Goal: Check status: Check status

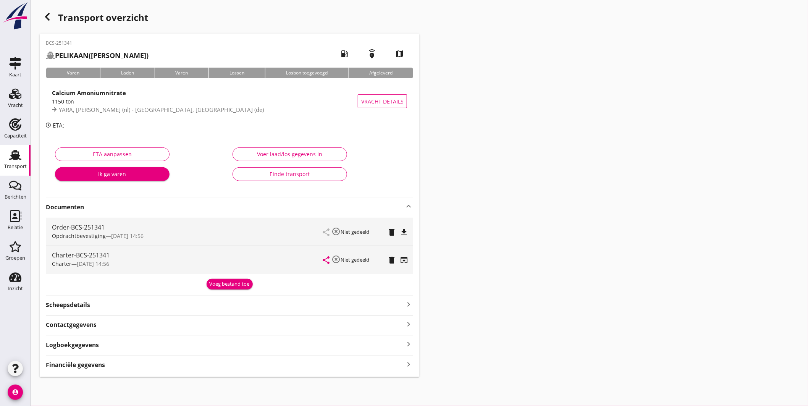
click at [28, 155] on link "Transport Transport" at bounding box center [15, 160] width 31 height 31
click at [24, 155] on link "Transport Transport" at bounding box center [15, 160] width 31 height 31
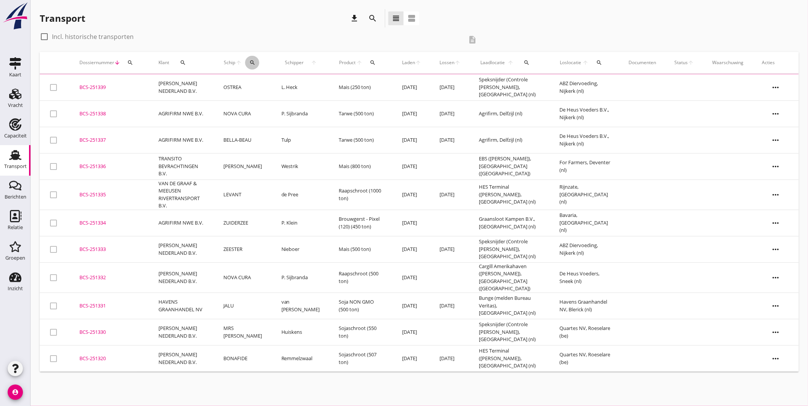
drag, startPoint x: 258, startPoint y: 63, endPoint x: 259, endPoint y: 68, distance: 5.0
click at [255, 64] on icon "search" at bounding box center [252, 63] width 6 height 6
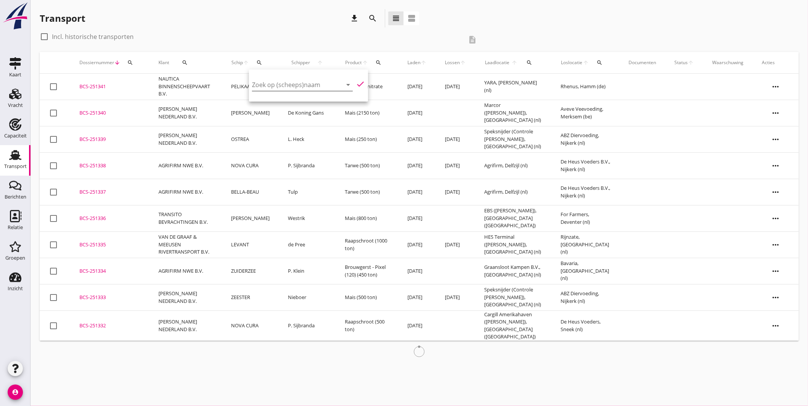
click at [274, 85] on input "Zoek op (scheeps)naam" at bounding box center [291, 85] width 79 height 12
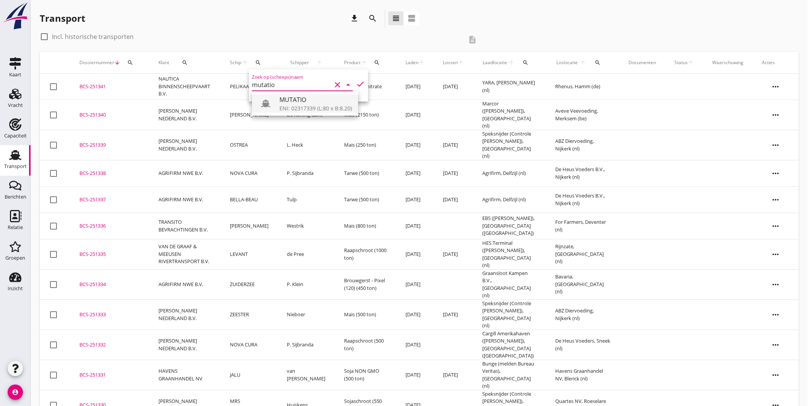
click at [297, 104] on div "MUTATIO" at bounding box center [316, 99] width 73 height 9
click at [356, 82] on icon "check" at bounding box center [360, 83] width 9 height 9
type input "MUTATIO"
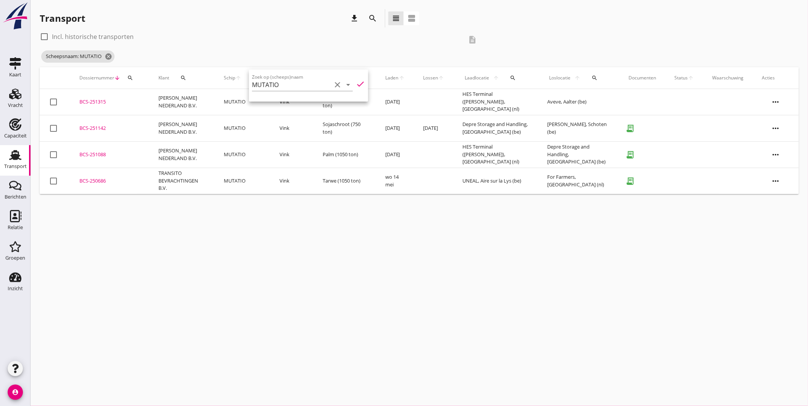
click at [298, 291] on div "cancel You are impersonating another user. Transport download search view_headl…" at bounding box center [419, 203] width 777 height 406
click at [88, 100] on div "BCS-251315" at bounding box center [109, 102] width 61 height 8
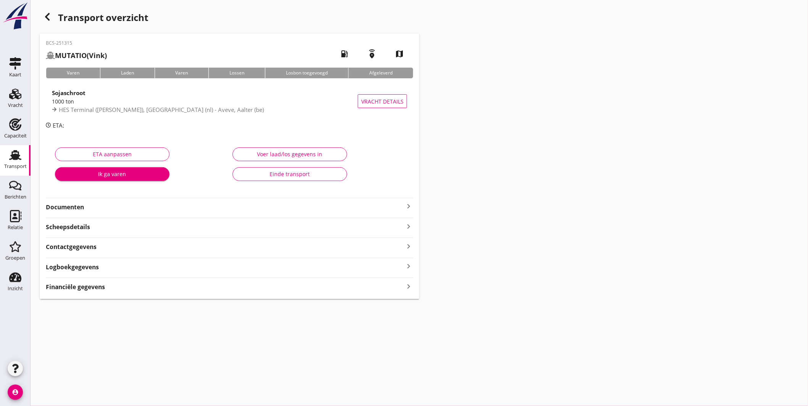
click at [409, 205] on icon "keyboard_arrow_right" at bounding box center [408, 206] width 9 height 9
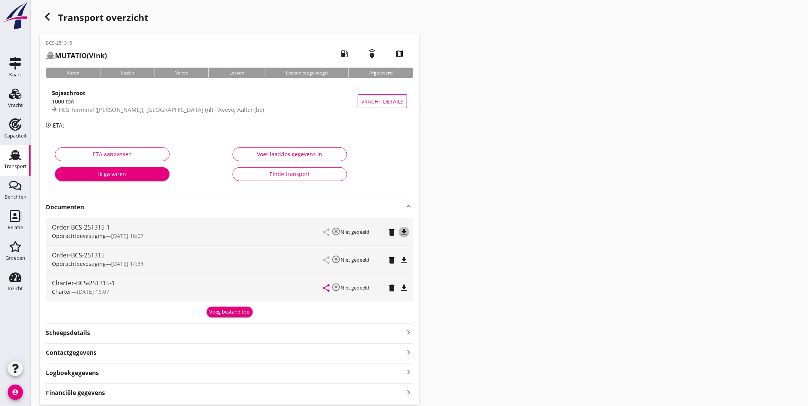
click at [406, 231] on icon "file_download" at bounding box center [403, 232] width 9 height 9
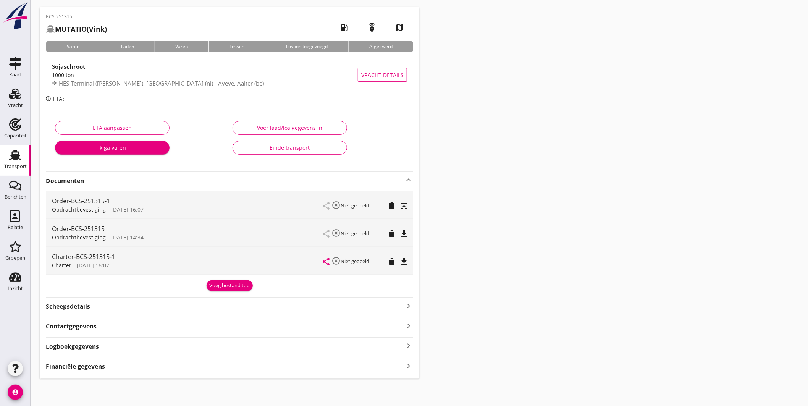
click at [586, 87] on div "Transport overzicht BCS-251315 MUTATIO (Vink) local_gas_station emergency_share…" at bounding box center [419, 181] width 777 height 414
